Goal: Task Accomplishment & Management: Complete application form

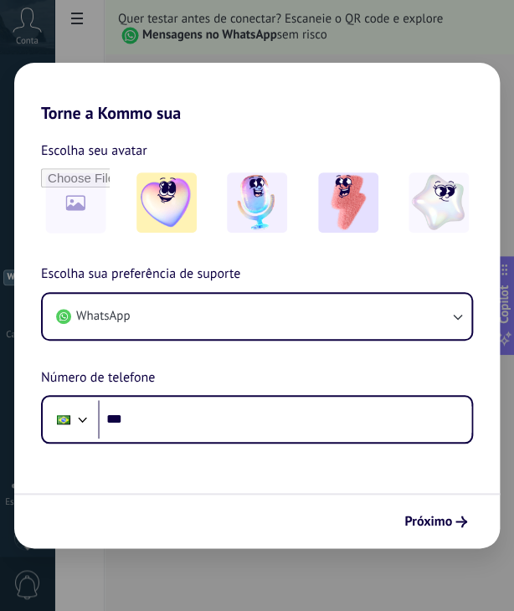
click at [81, 38] on div "Torne a Kommo sua Escolha seu avatar Escolha sua preferência de suporte WhatsAp…" at bounding box center [257, 305] width 514 height 611
click at [454, 523] on span "Próximo" at bounding box center [435, 521] width 63 height 12
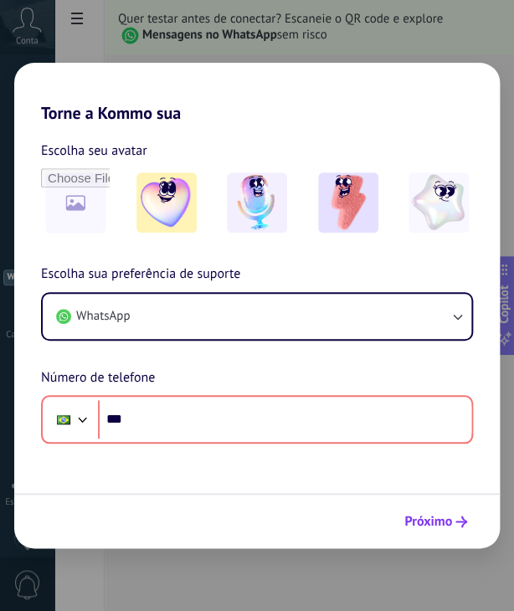
click at [454, 523] on span "Próximo" at bounding box center [435, 521] width 63 height 12
click at [83, 44] on div "Torne a Kommo sua Escolha seu avatar Escolha sua preferência de suporte WhatsAp…" at bounding box center [257, 305] width 514 height 611
click at [137, 84] on h2 "Torne a Kommo sua" at bounding box center [256, 93] width 485 height 60
